Goal: Use online tool/utility: Utilize a website feature to perform a specific function

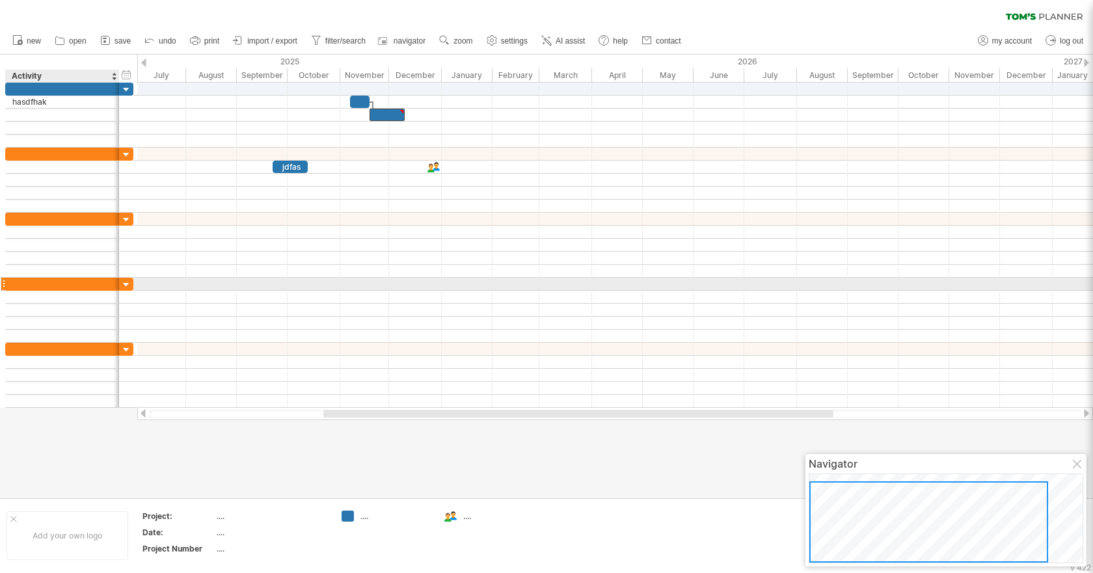
click at [125, 284] on div at bounding box center [126, 285] width 12 height 12
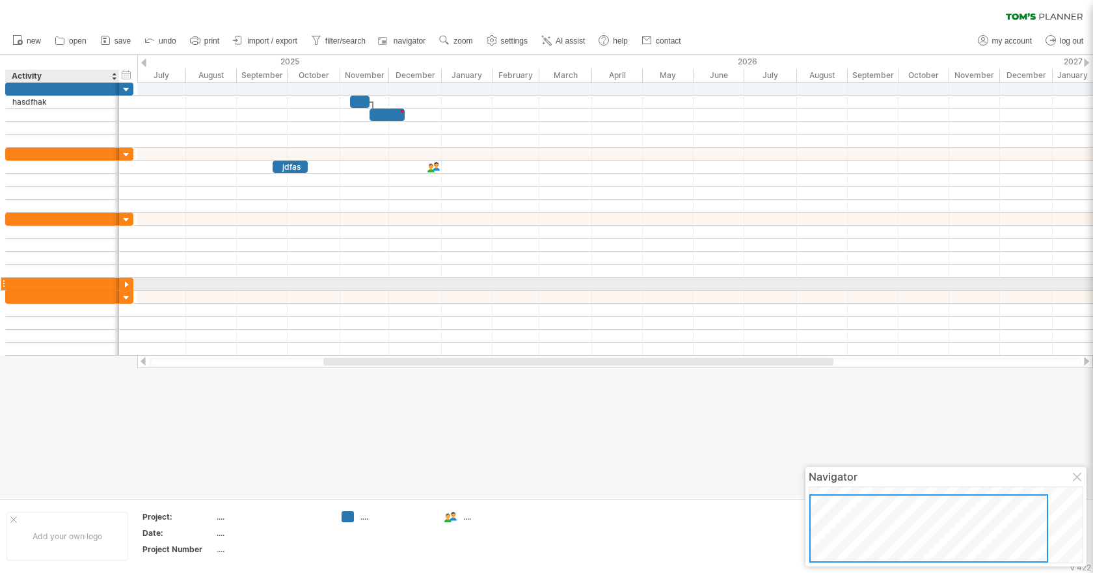
click at [125, 284] on div at bounding box center [126, 285] width 12 height 12
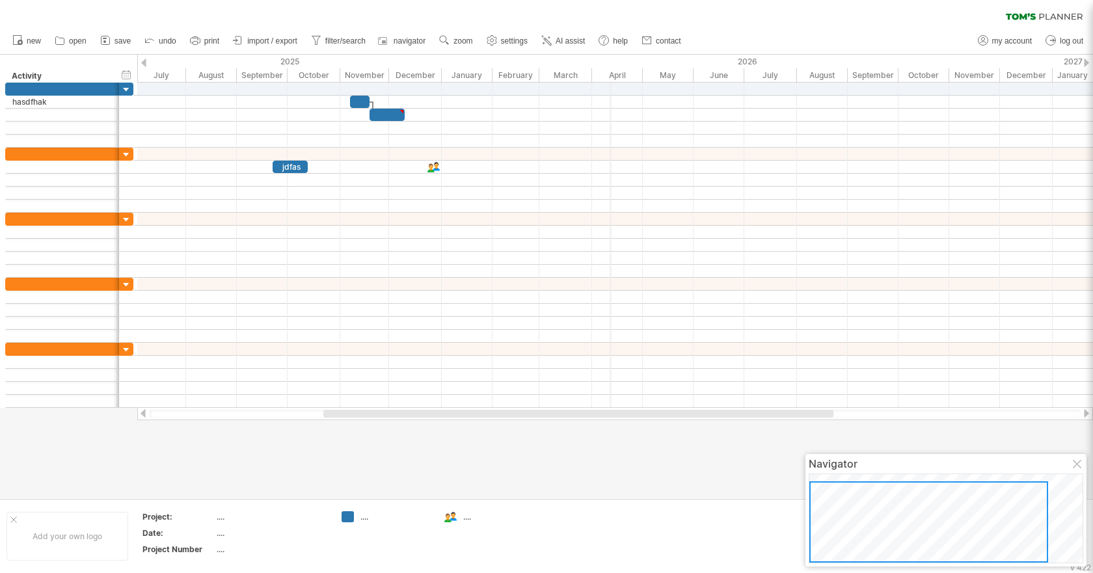
click at [610, 69] on div "April" at bounding box center [617, 75] width 51 height 14
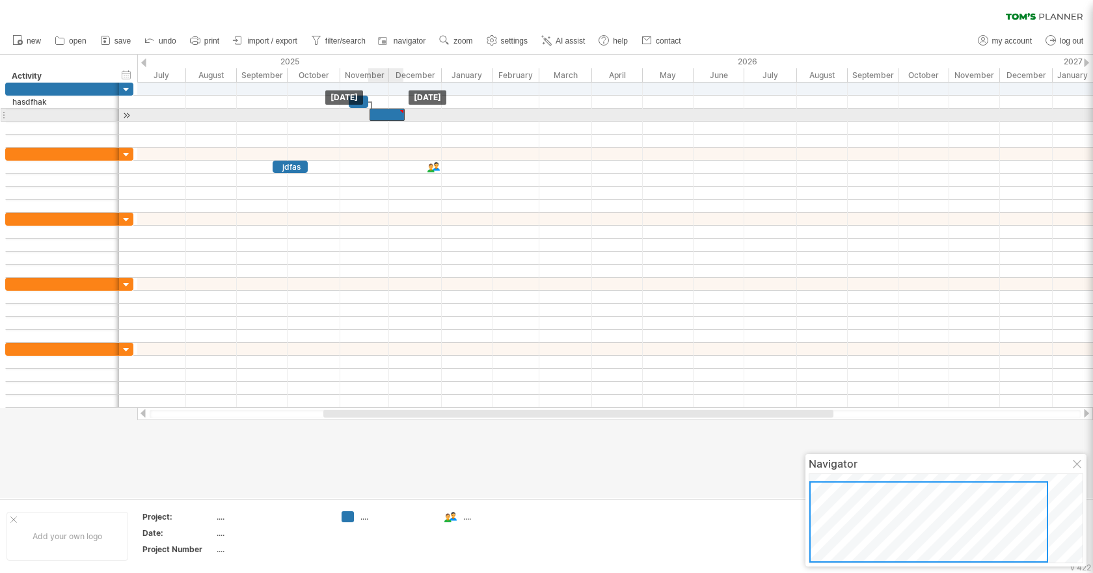
click at [390, 118] on div at bounding box center [387, 115] width 35 height 12
click at [392, 113] on div at bounding box center [387, 115] width 35 height 12
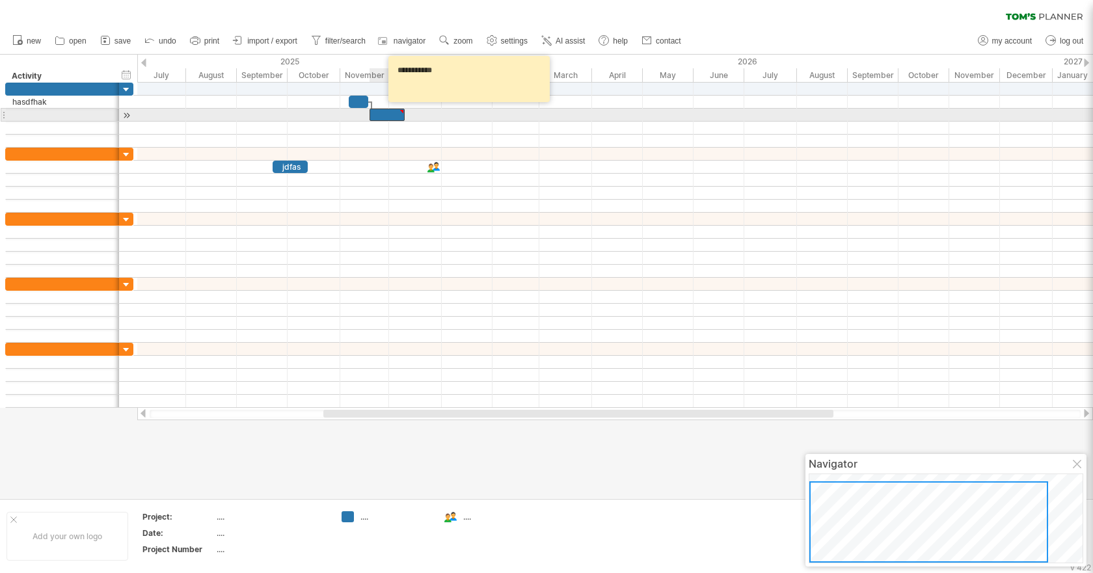
click at [392, 113] on div at bounding box center [387, 115] width 35 height 12
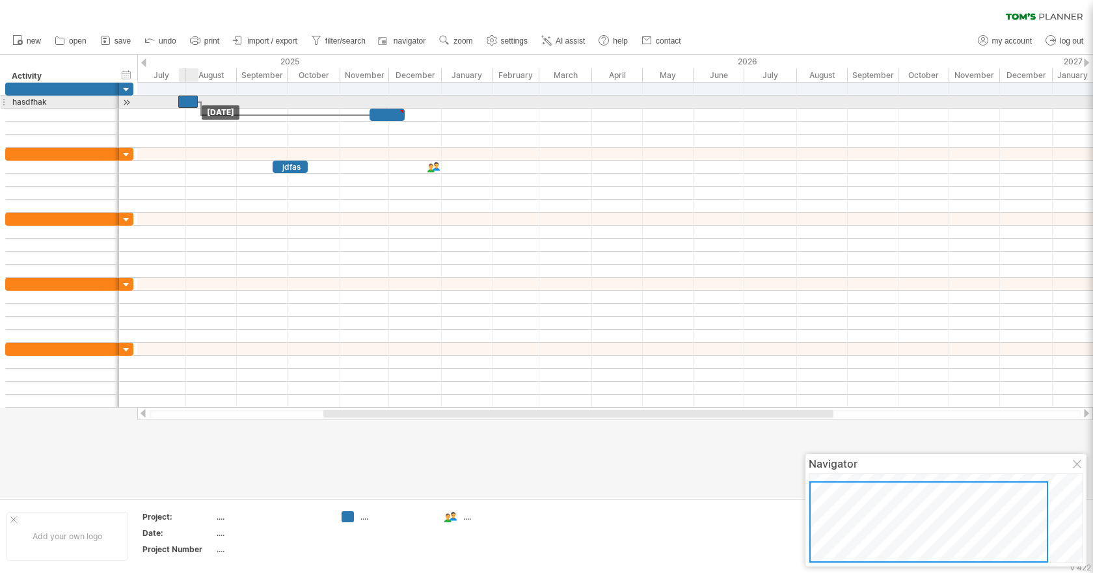
drag, startPoint x: 360, startPoint y: 98, endPoint x: 189, endPoint y: 96, distance: 170.5
click at [189, 96] on div at bounding box center [188, 102] width 20 height 12
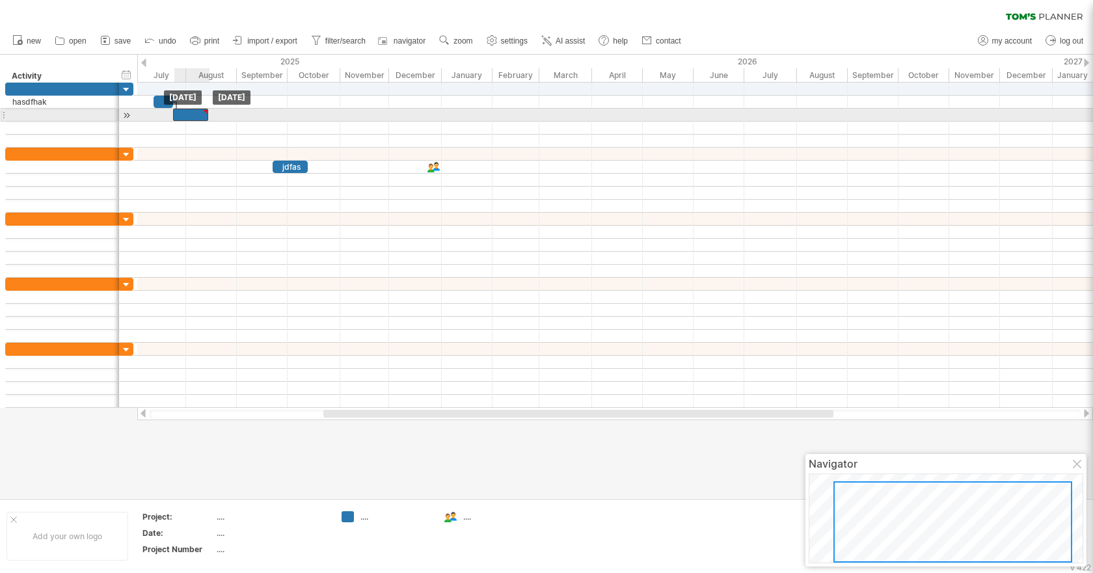
drag, startPoint x: 387, startPoint y: 114, endPoint x: 191, endPoint y: 118, distance: 195.9
click at [191, 118] on div at bounding box center [190, 115] width 35 height 12
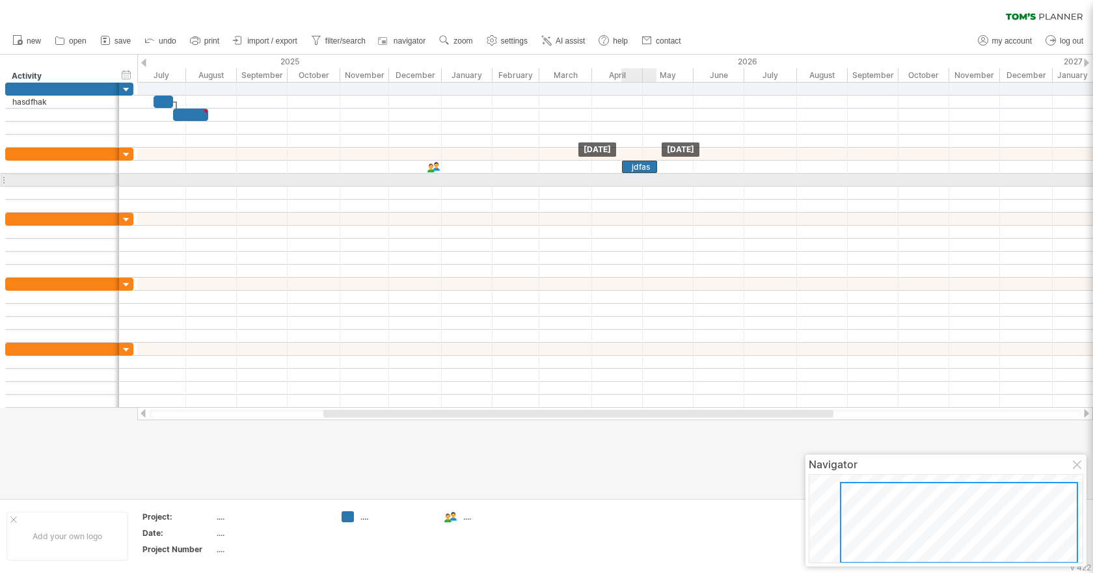
drag, startPoint x: 296, startPoint y: 169, endPoint x: 646, endPoint y: 174, distance: 349.5
click at [646, 174] on div "jdfas [DATE] [DATE]" at bounding box center [615, 245] width 956 height 325
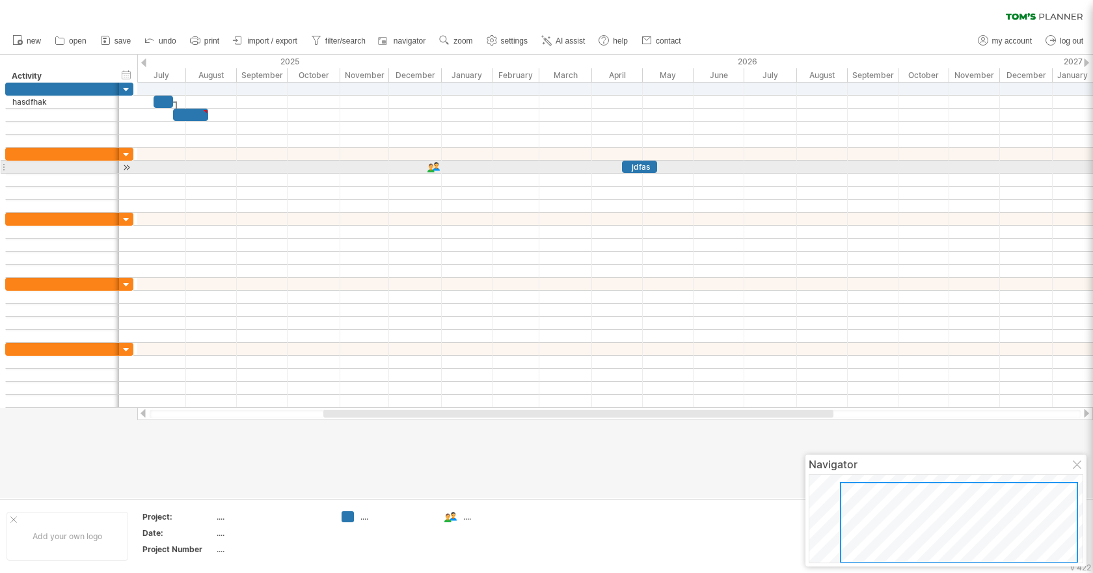
click at [648, 163] on div "jdfas" at bounding box center [639, 167] width 35 height 12
click at [648, 163] on div "*****" at bounding box center [639, 167] width 35 height 12
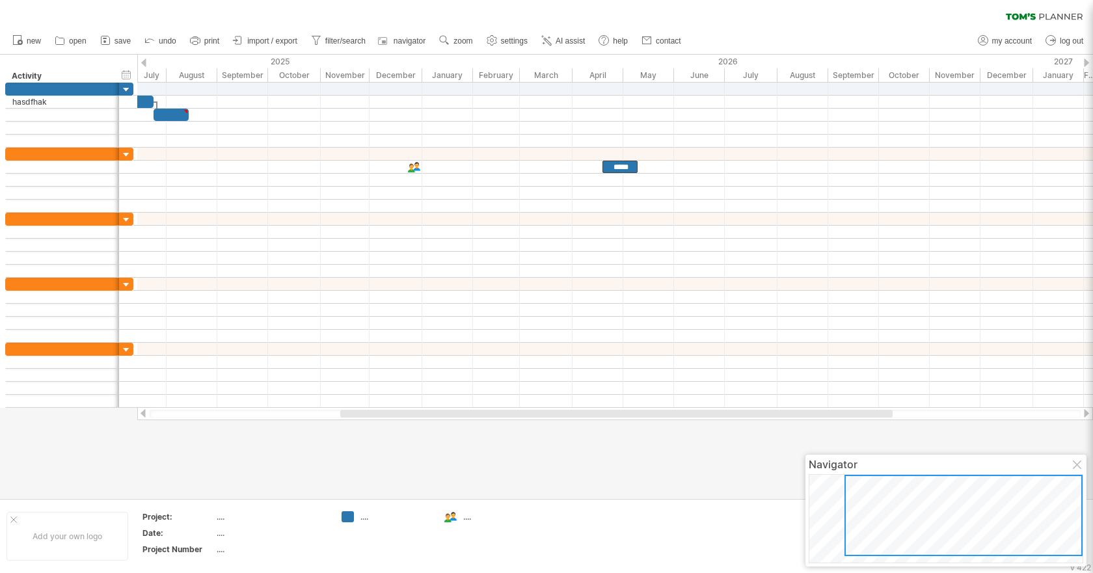
drag, startPoint x: 991, startPoint y: 510, endPoint x: 1004, endPoint y: 478, distance: 33.8
click at [1004, 478] on div at bounding box center [964, 515] width 238 height 81
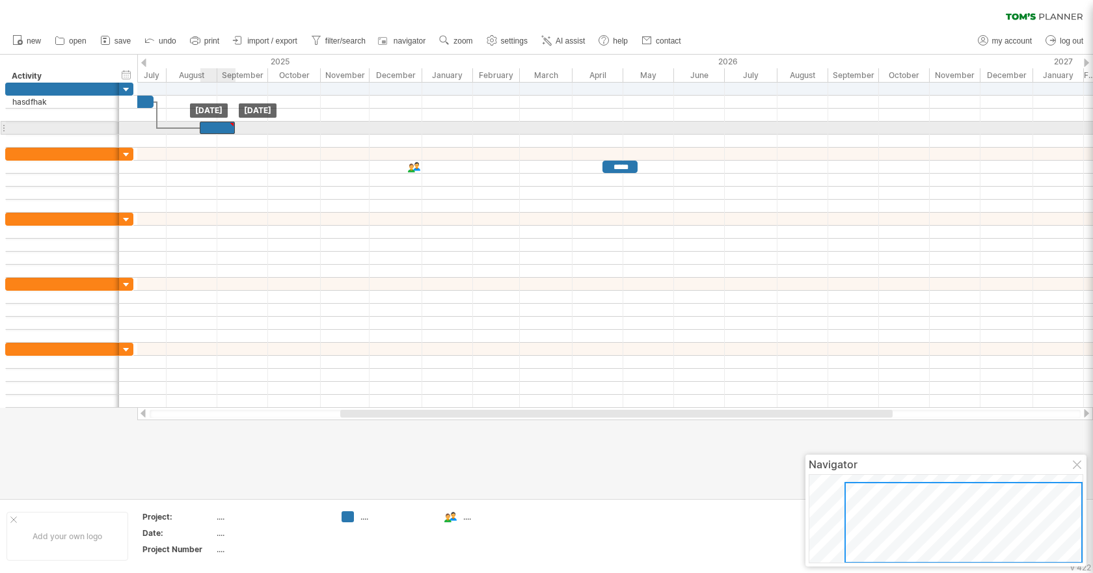
drag, startPoint x: 171, startPoint y: 115, endPoint x: 217, endPoint y: 128, distance: 48.0
drag, startPoint x: 232, startPoint y: 124, endPoint x: 656, endPoint y: 165, distance: 426.3
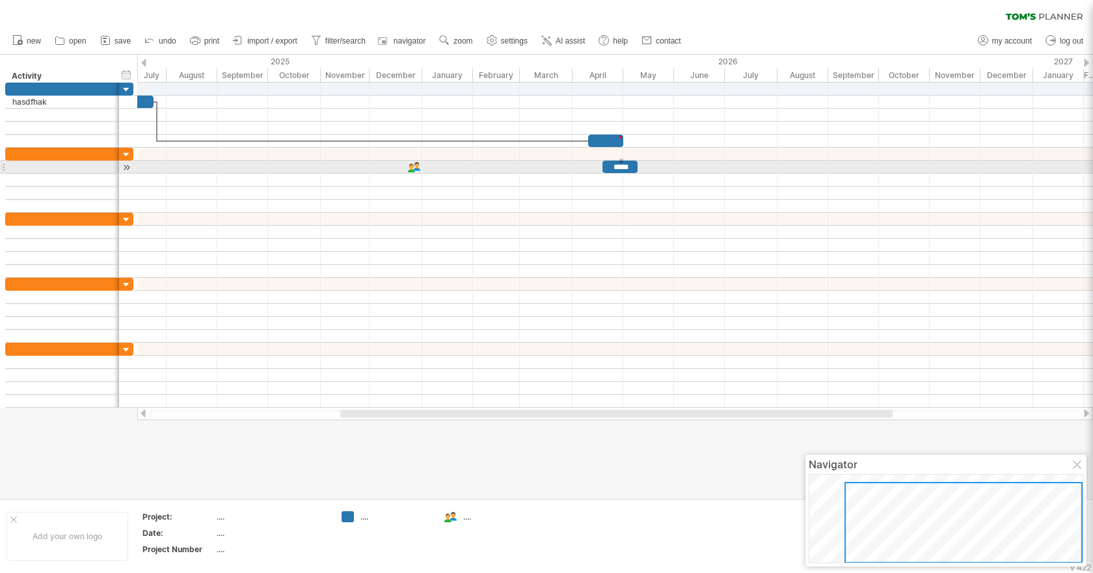
drag, startPoint x: 620, startPoint y: 159, endPoint x: 626, endPoint y: 165, distance: 9.2
click at [625, 165] on div "***** [DATE] [DATE]" at bounding box center [615, 245] width 956 height 325
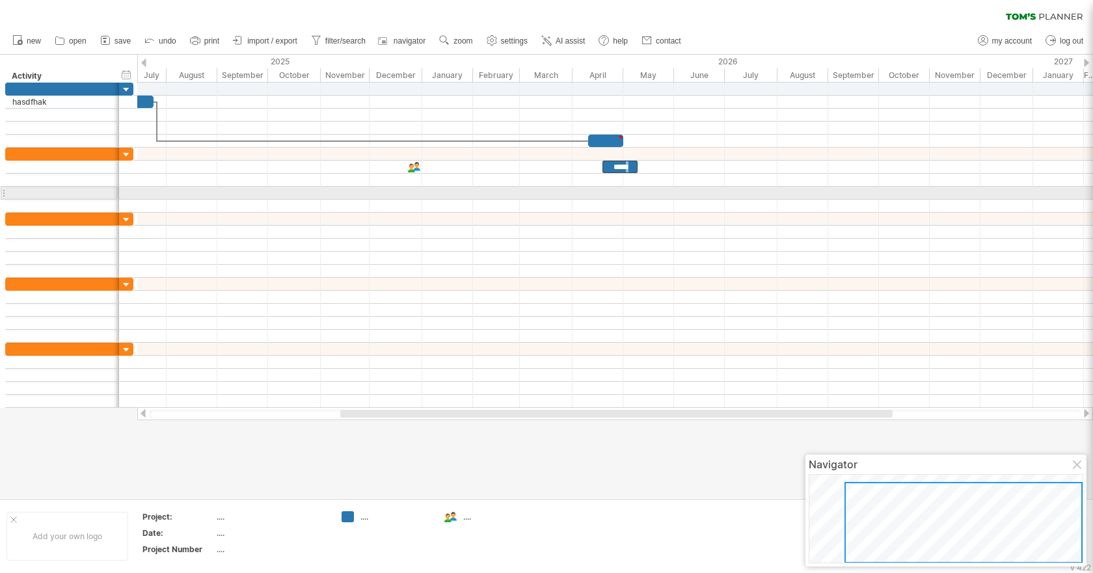
drag, startPoint x: 627, startPoint y: 166, endPoint x: 711, endPoint y: 247, distance: 117.4
click at [672, 222] on div "***** [DATE] [DATE]" at bounding box center [615, 245] width 956 height 325
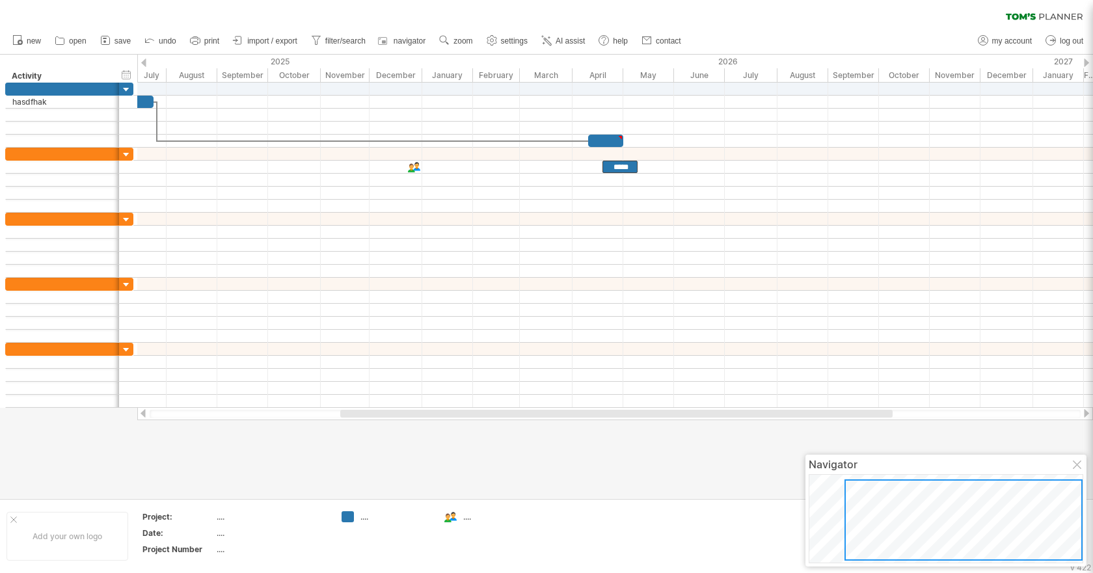
drag, startPoint x: 988, startPoint y: 494, endPoint x: 946, endPoint y: 177, distance: 319.7
click at [1033, 488] on div at bounding box center [964, 520] width 238 height 81
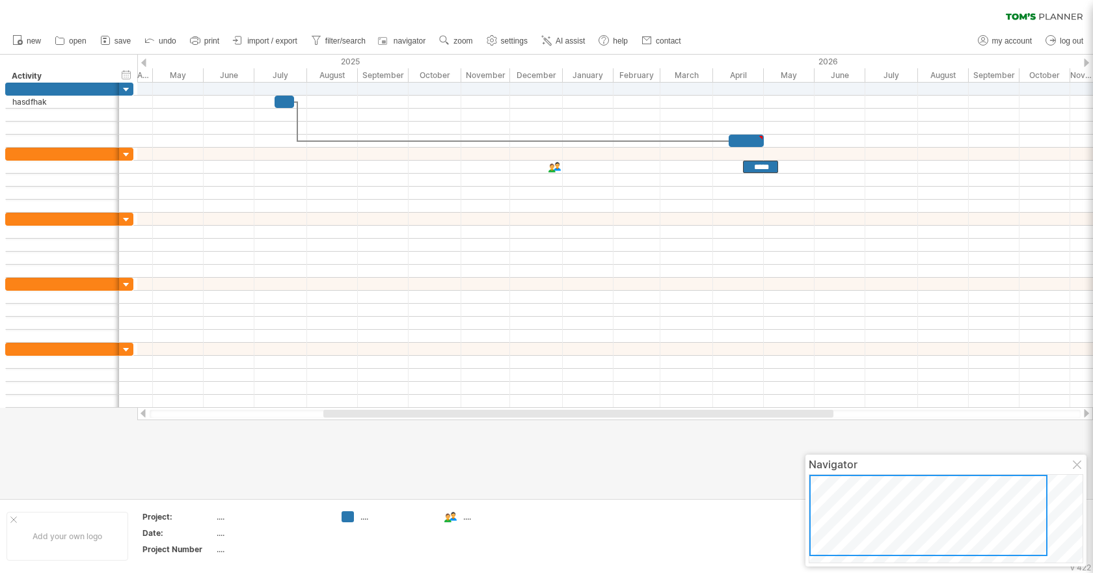
drag, startPoint x: 1033, startPoint y: 512, endPoint x: 869, endPoint y: 484, distance: 167.0
click at [869, 484] on div at bounding box center [929, 515] width 238 height 81
